Goal: Find contact information

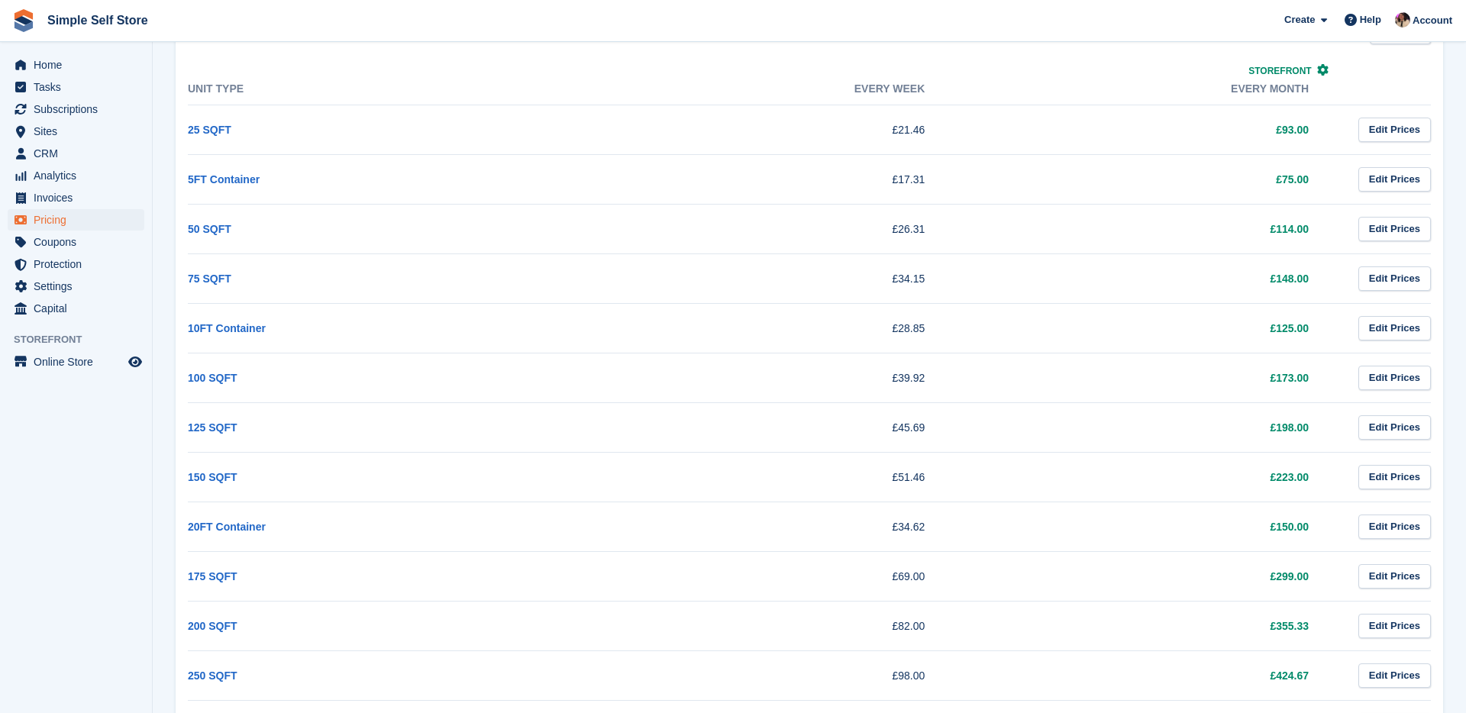
scroll to position [615, 0]
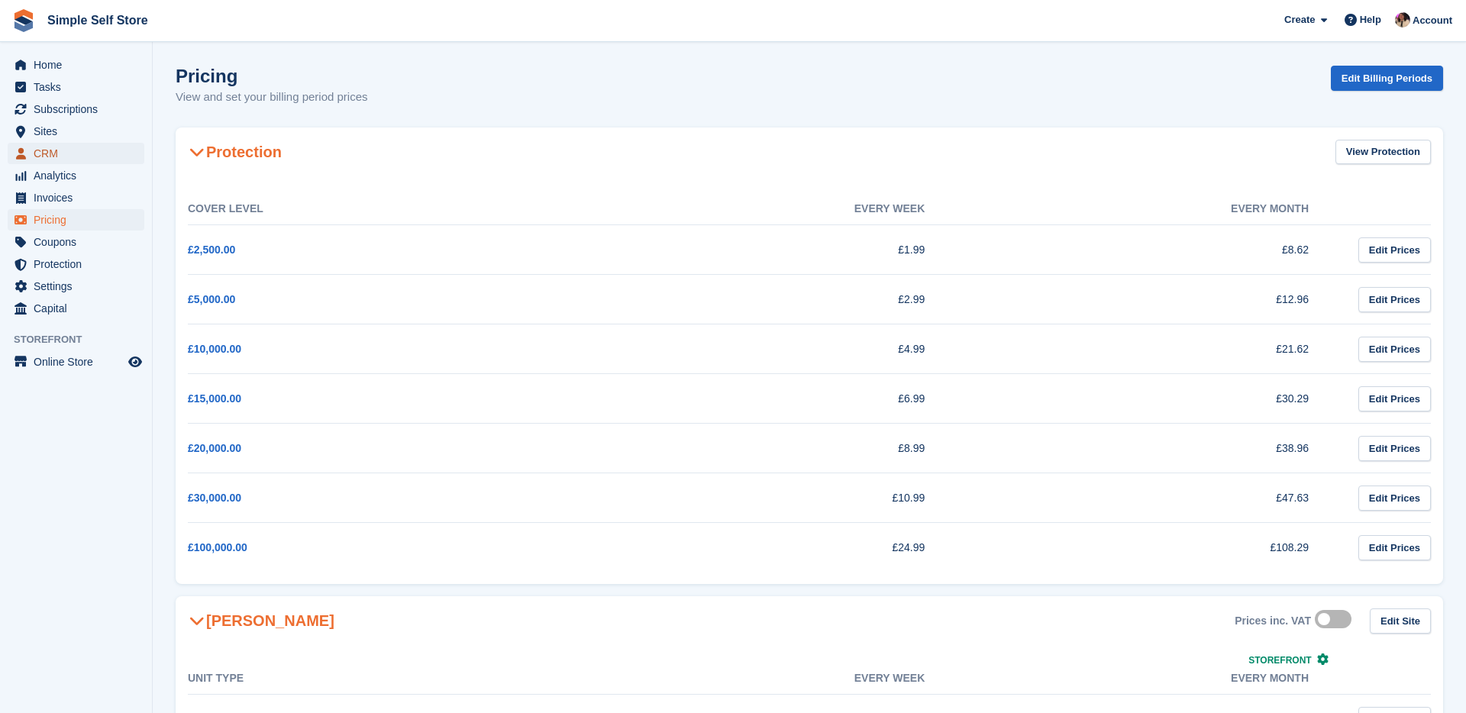
click at [45, 150] on span "CRM" at bounding box center [80, 153] width 92 height 21
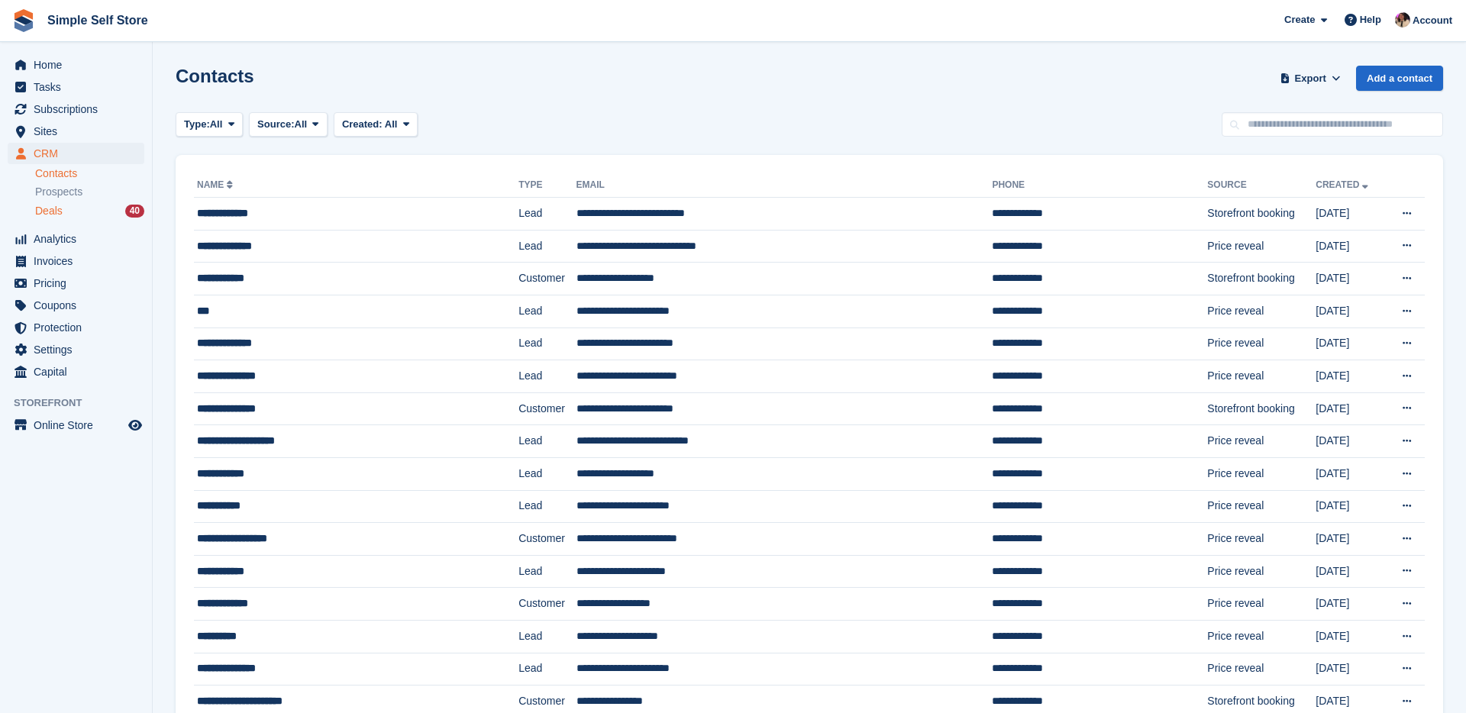
click at [60, 211] on span "Deals" at bounding box center [48, 211] width 27 height 15
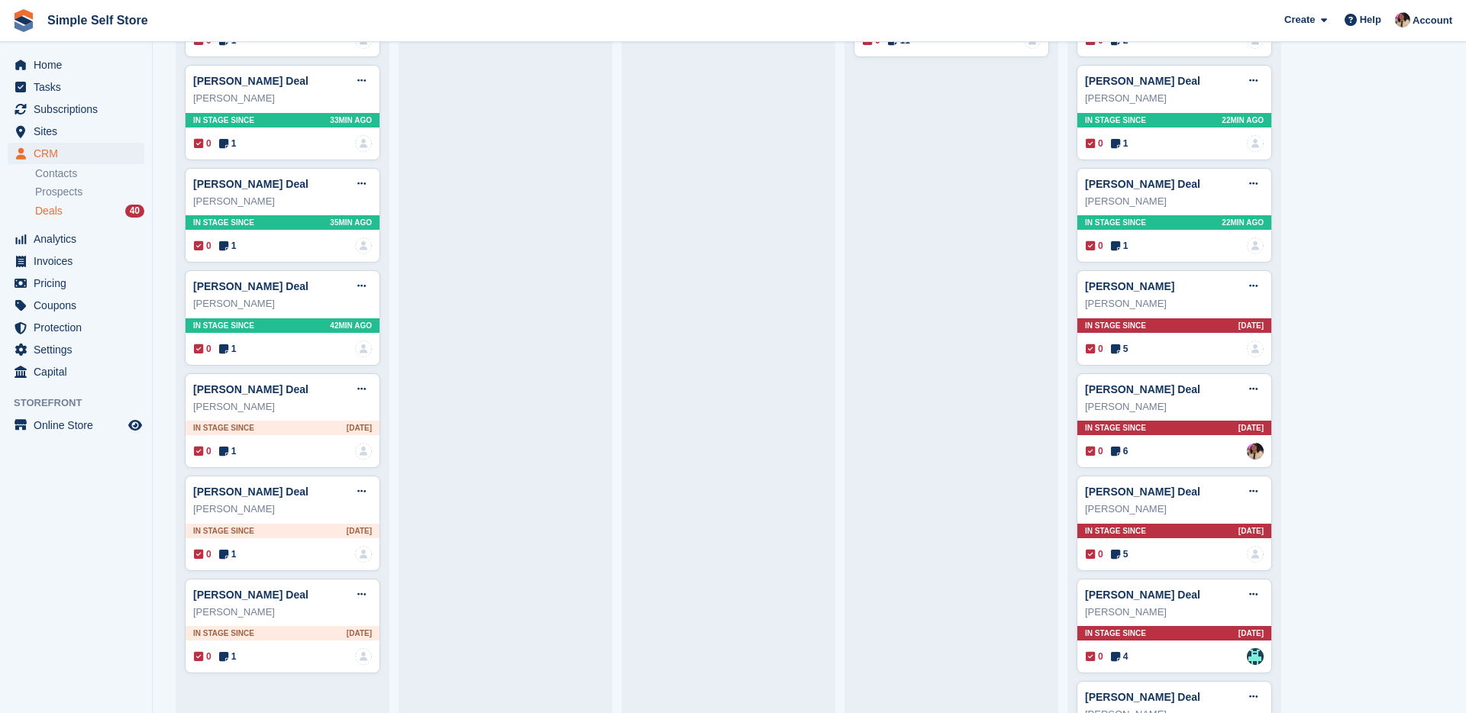
scroll to position [349, 0]
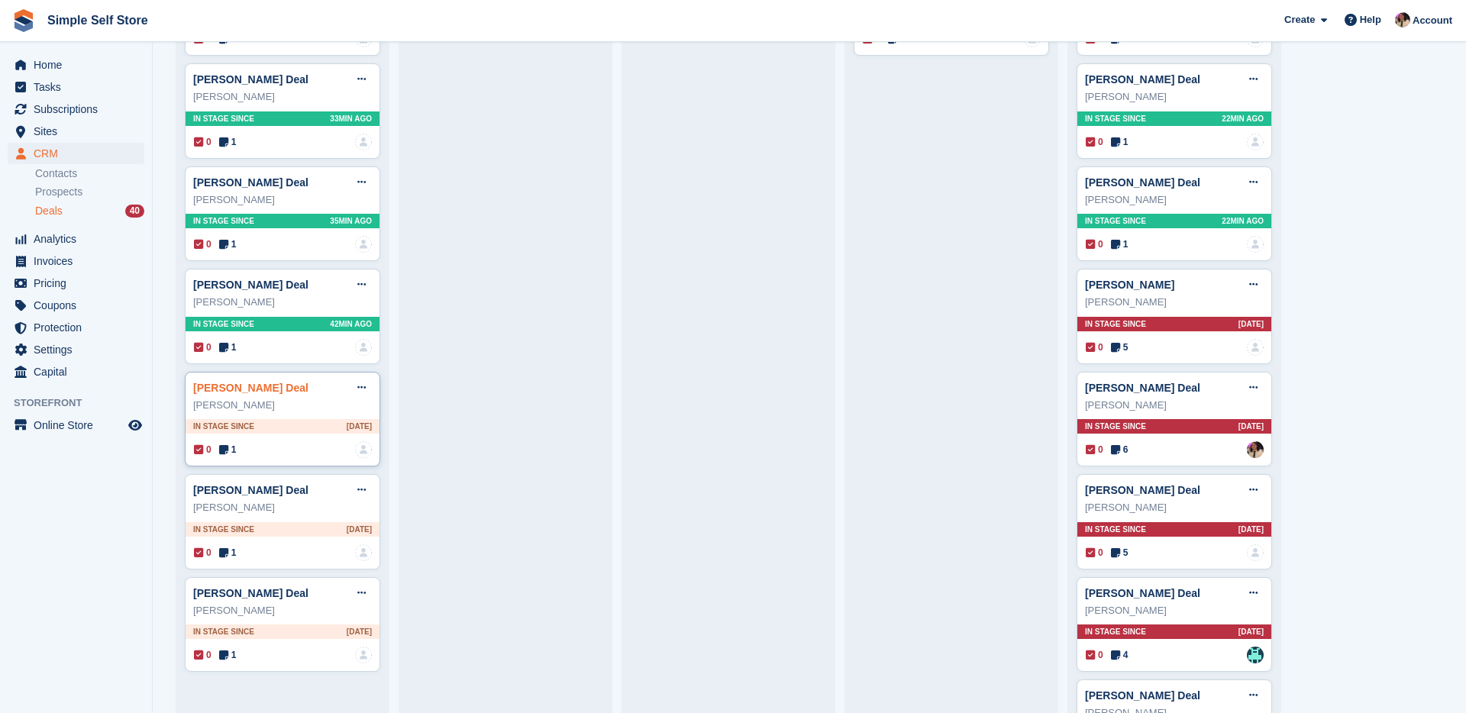
click at [249, 393] on link "John Prunty Deal" at bounding box center [250, 388] width 115 height 12
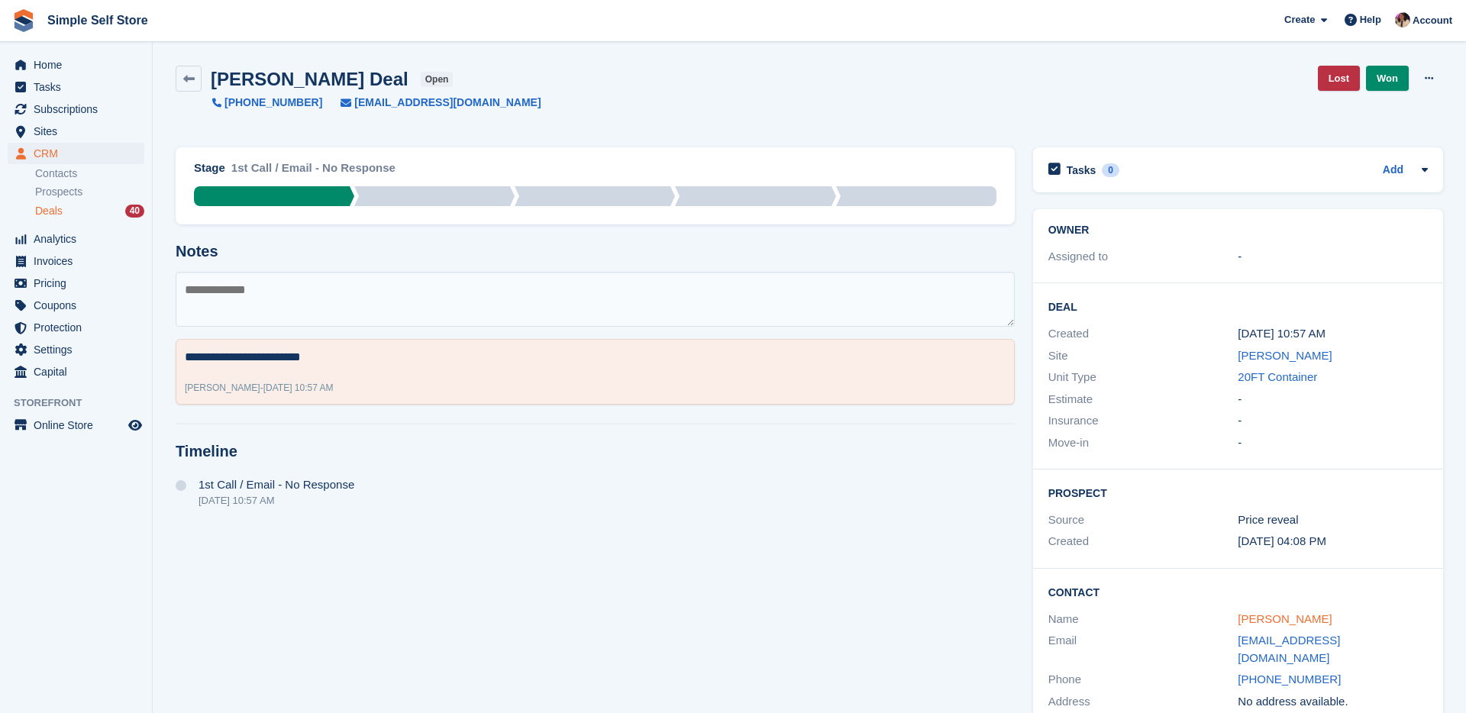
click at [1253, 618] on link "John Prunty" at bounding box center [1284, 618] width 94 height 13
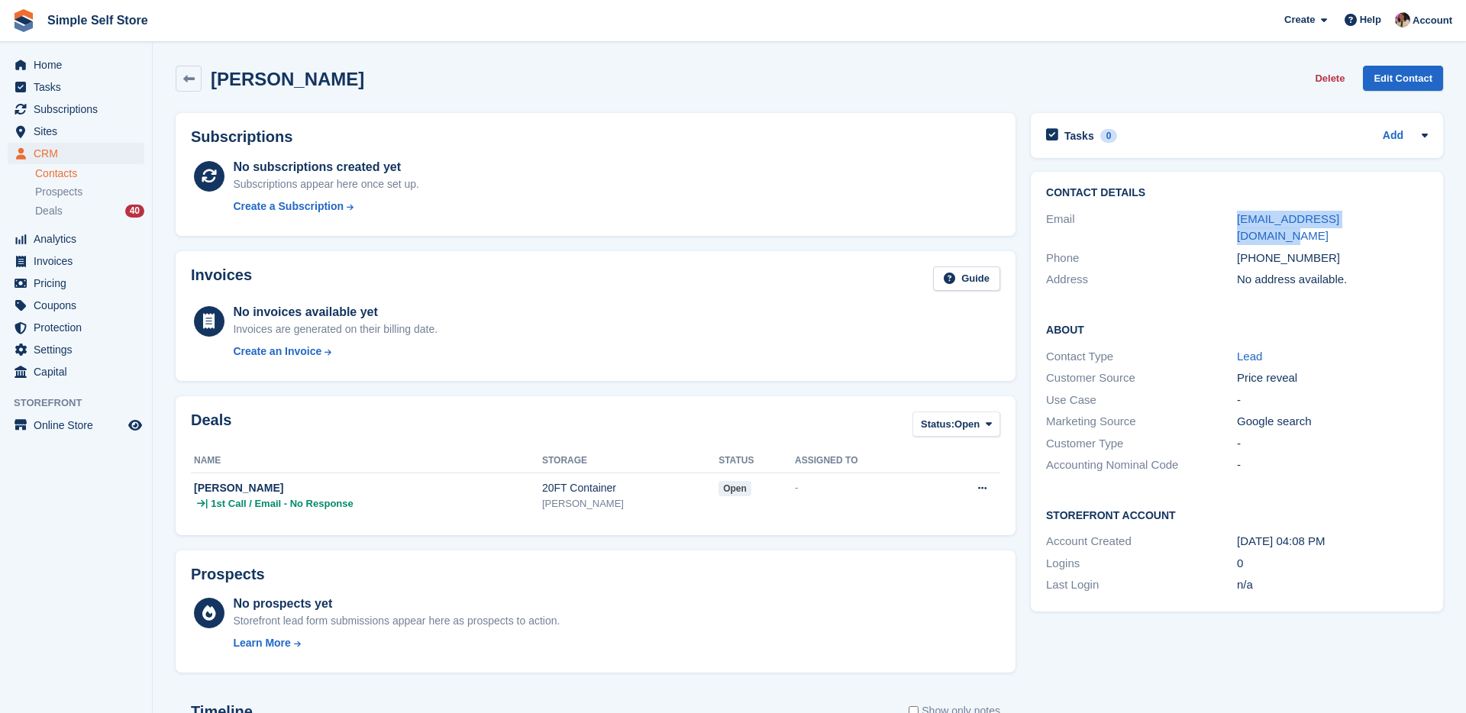
drag, startPoint x: 1381, startPoint y: 223, endPoint x: 1229, endPoint y: 219, distance: 151.9
click at [1229, 219] on div "Email historicjohn@outlook.com" at bounding box center [1237, 227] width 382 height 39
copy div "historicjohn@outlook.com"
